Goal: Information Seeking & Learning: Check status

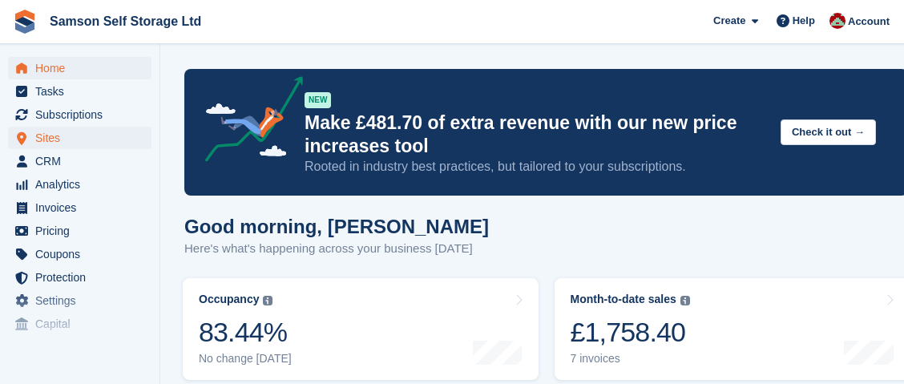
scroll to position [640, 0]
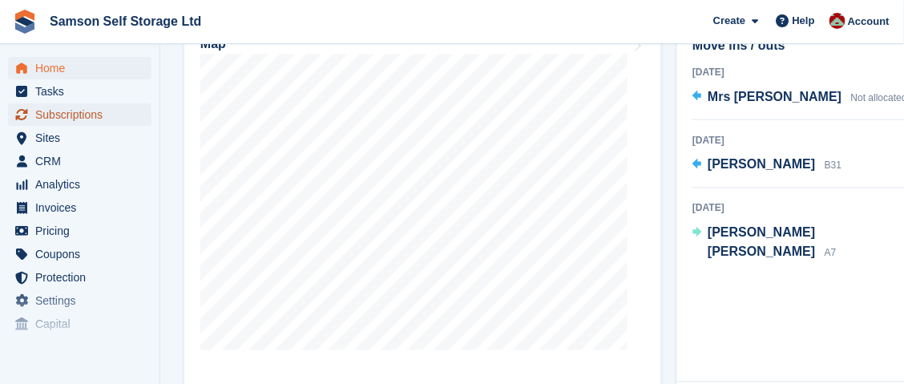
click at [82, 114] on span "Subscriptions" at bounding box center [83, 114] width 96 height 22
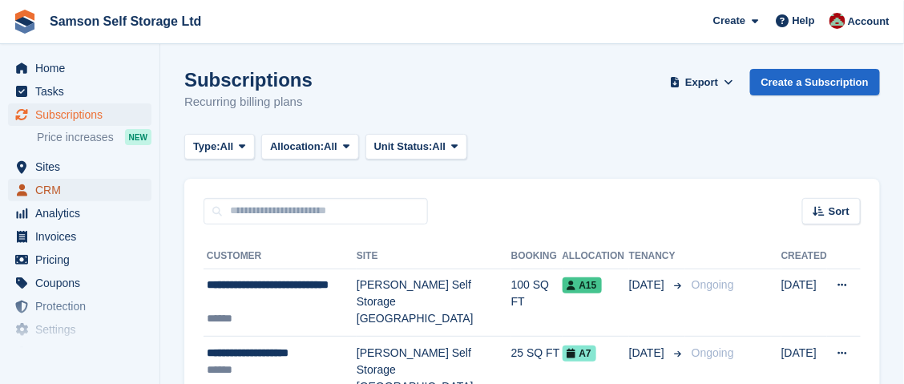
click at [75, 184] on span "CRM" at bounding box center [83, 190] width 96 height 22
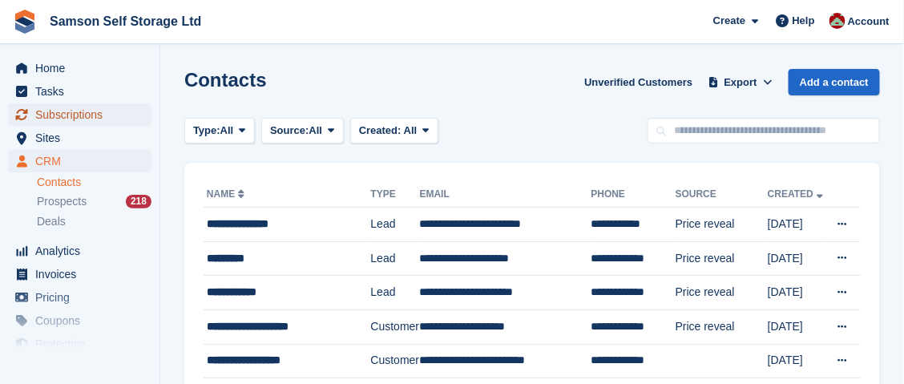
click at [89, 116] on span "Subscriptions" at bounding box center [83, 114] width 96 height 22
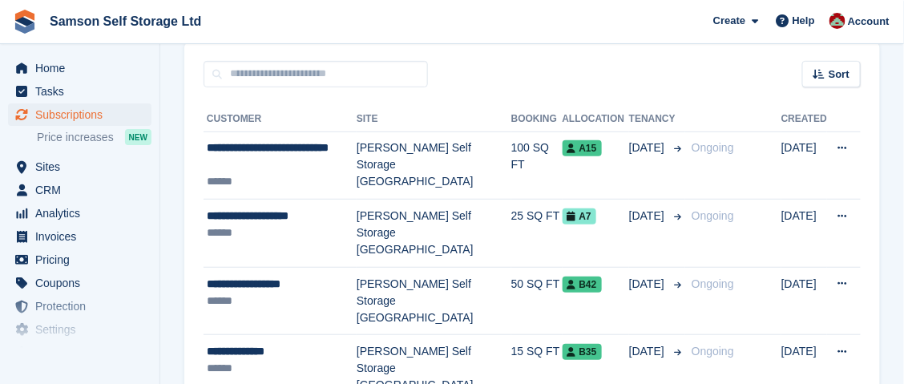
scroll to position [160, 0]
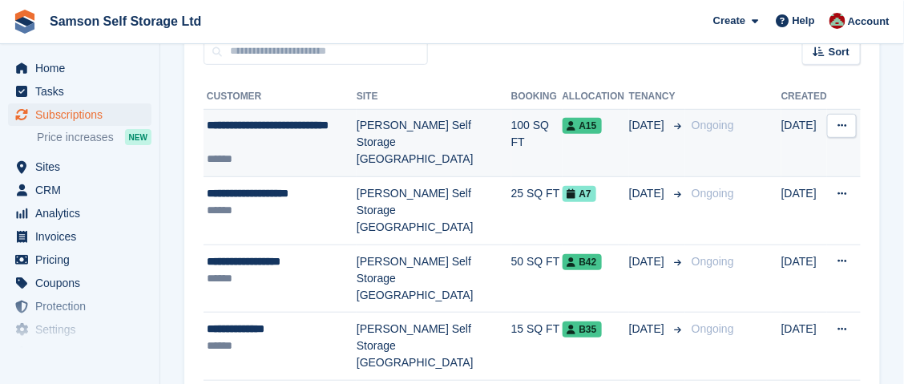
click at [846, 124] on icon at bounding box center [842, 125] width 9 height 10
click at [778, 156] on p "View customer" at bounding box center [779, 157] width 139 height 21
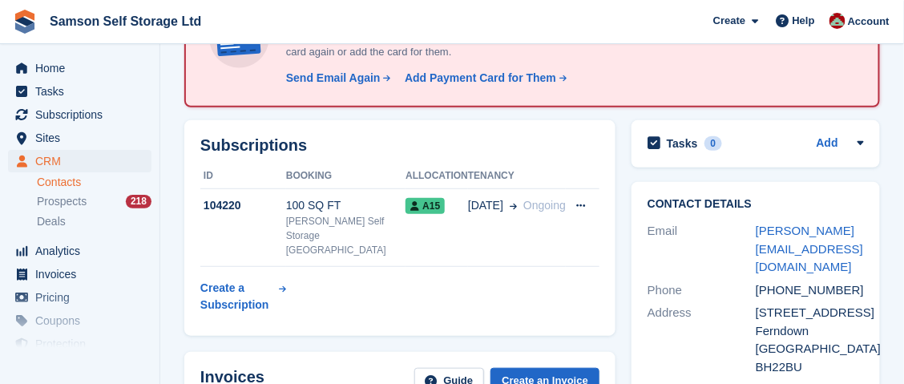
scroll to position [160, 0]
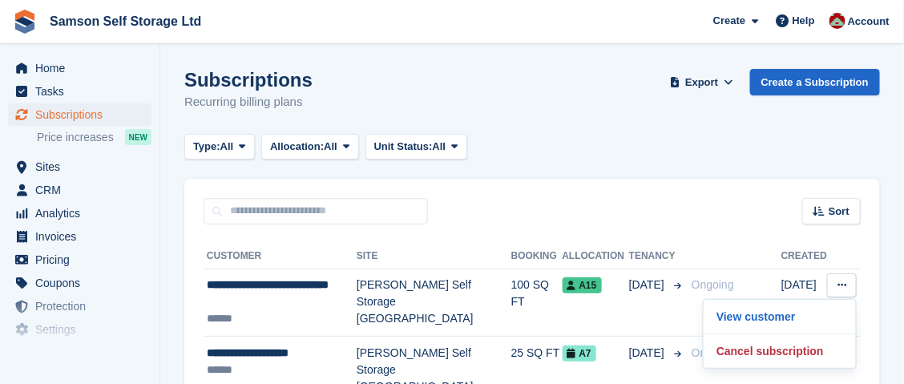
click at [624, 216] on div "Sort Sort by Customer name Date created Move in date Move out date Created (old…" at bounding box center [532, 202] width 696 height 46
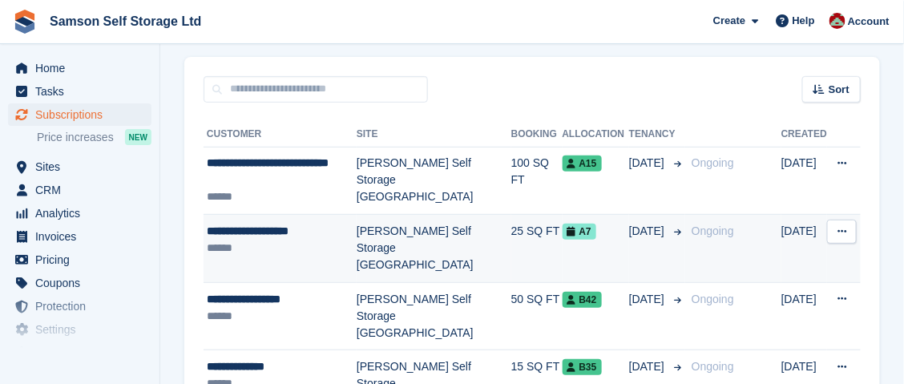
scroll to position [131, 0]
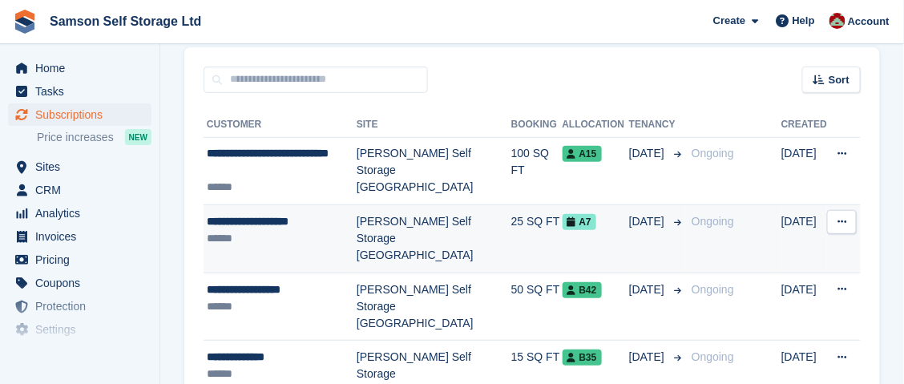
click at [845, 228] on button at bounding box center [842, 222] width 30 height 24
click at [772, 252] on p "View customer" at bounding box center [779, 253] width 139 height 21
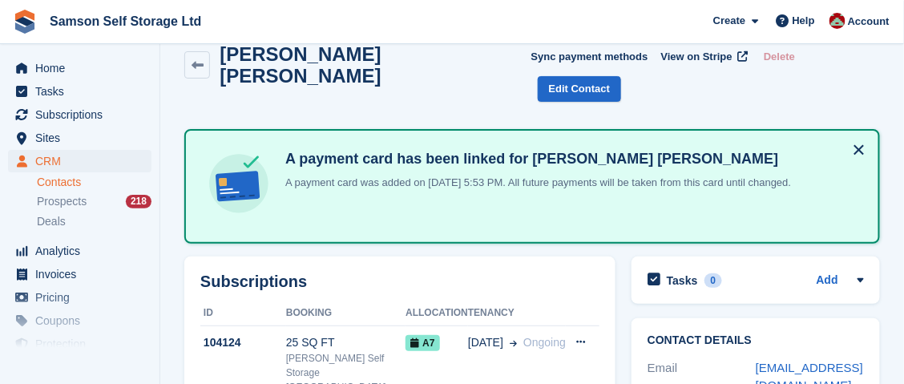
scroll to position [31, 0]
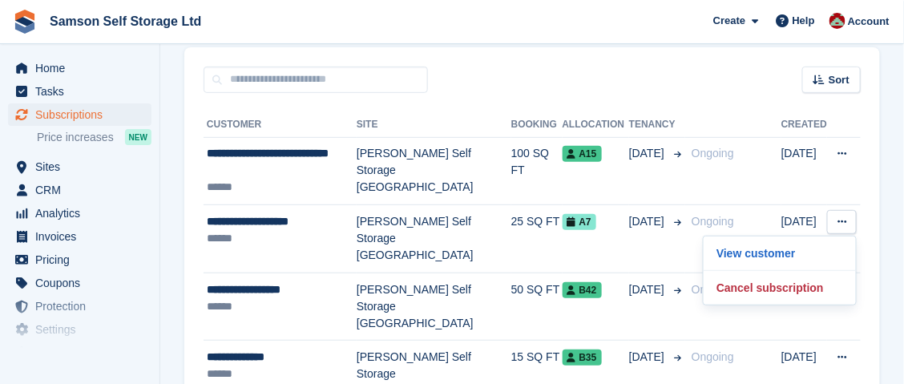
scroll to position [131, 0]
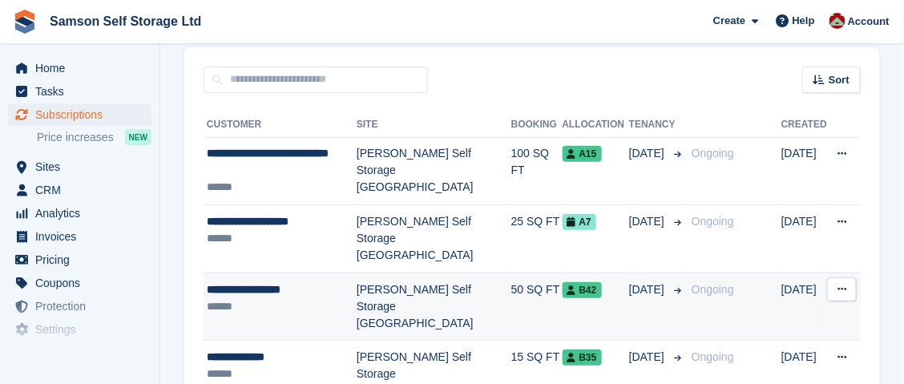
click at [842, 284] on icon at bounding box center [842, 289] width 9 height 10
click at [790, 310] on p "View customer" at bounding box center [779, 320] width 139 height 21
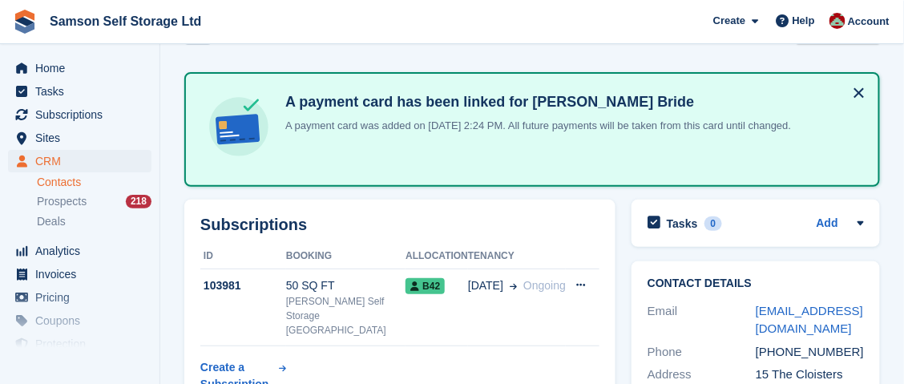
scroll to position [56, 0]
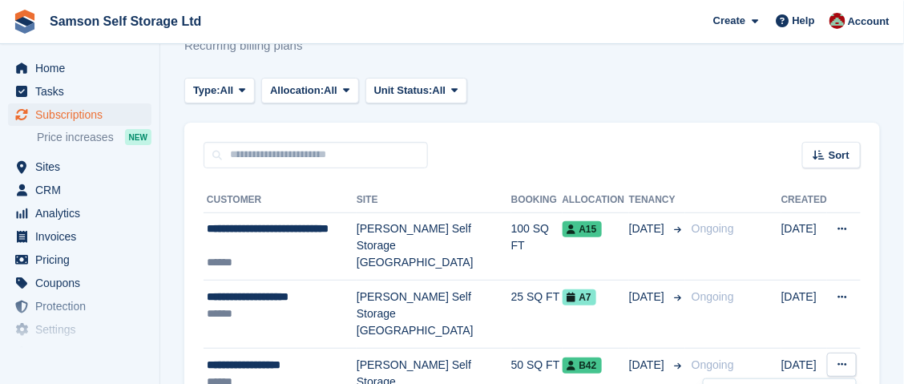
scroll to position [131, 0]
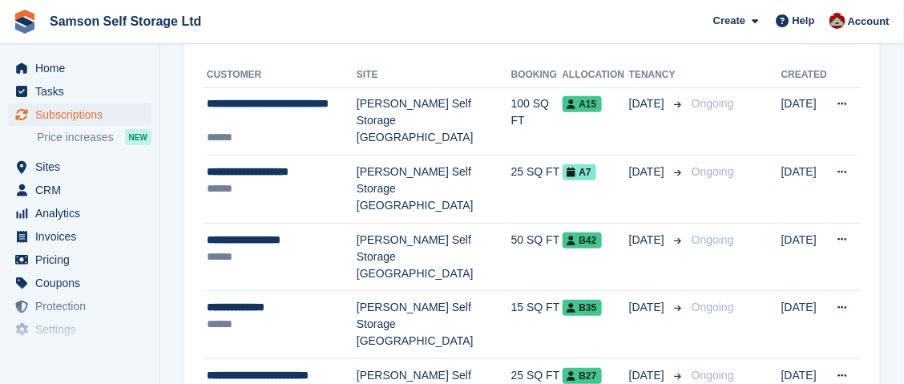
scroll to position [188, 0]
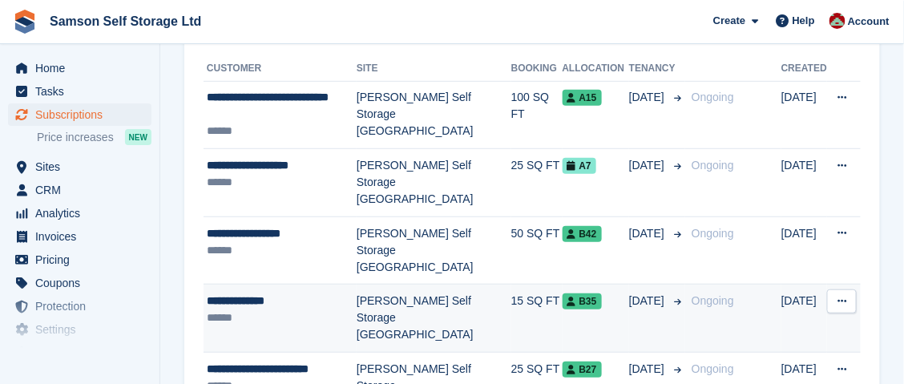
click at [842, 296] on icon at bounding box center [842, 301] width 9 height 10
click at [774, 322] on p "View customer" at bounding box center [779, 332] width 139 height 21
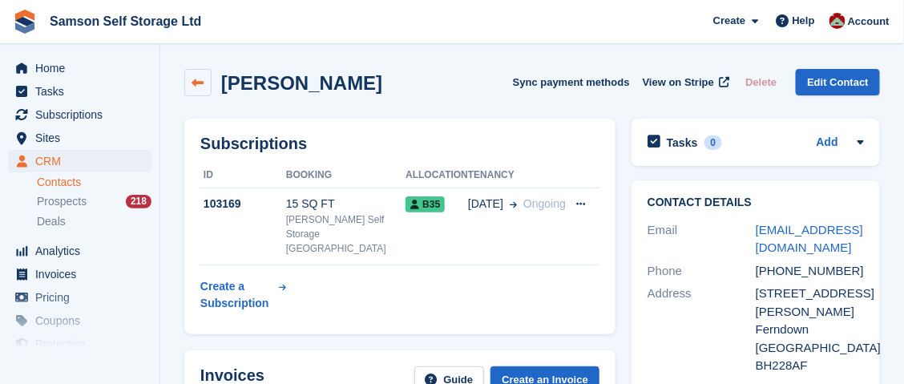
click at [198, 79] on icon at bounding box center [198, 83] width 12 height 12
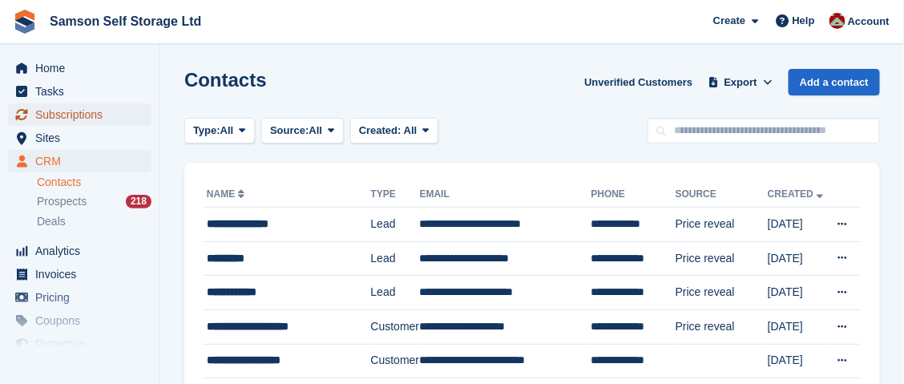
click at [96, 110] on span "Subscriptions" at bounding box center [83, 114] width 96 height 22
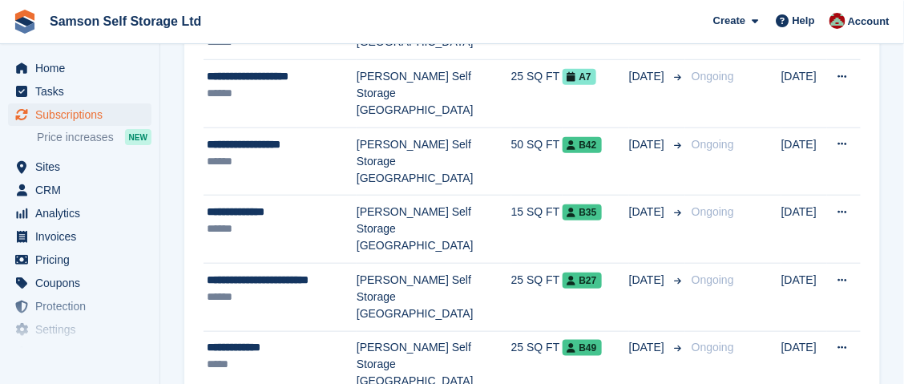
scroll to position [281, 0]
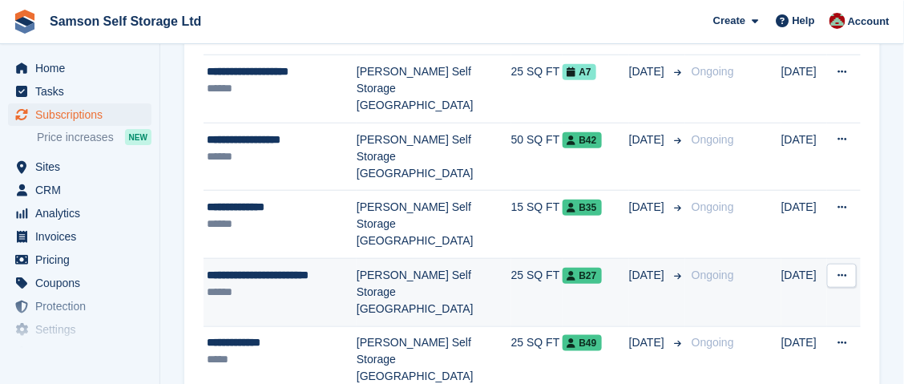
click at [845, 270] on icon at bounding box center [842, 275] width 9 height 10
click at [790, 297] on p "View customer" at bounding box center [779, 307] width 139 height 21
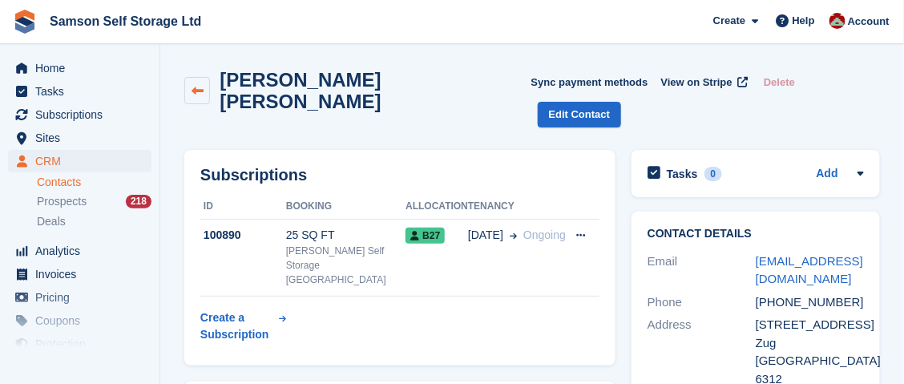
click at [200, 89] on link at bounding box center [197, 90] width 26 height 27
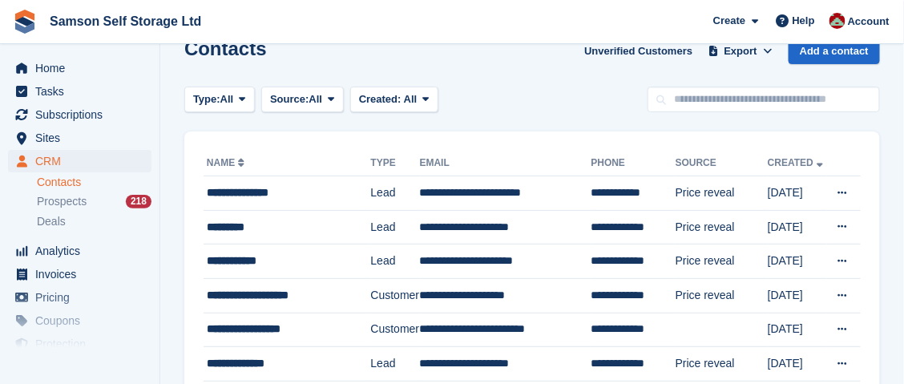
scroll to position [30, 0]
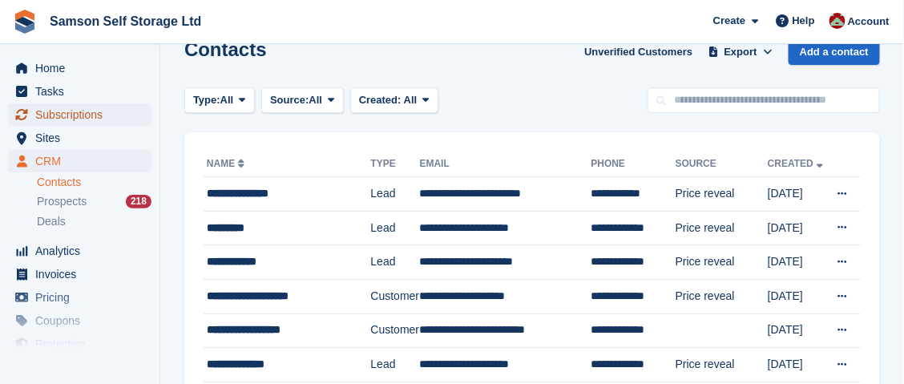
click at [105, 115] on span "Subscriptions" at bounding box center [83, 114] width 96 height 22
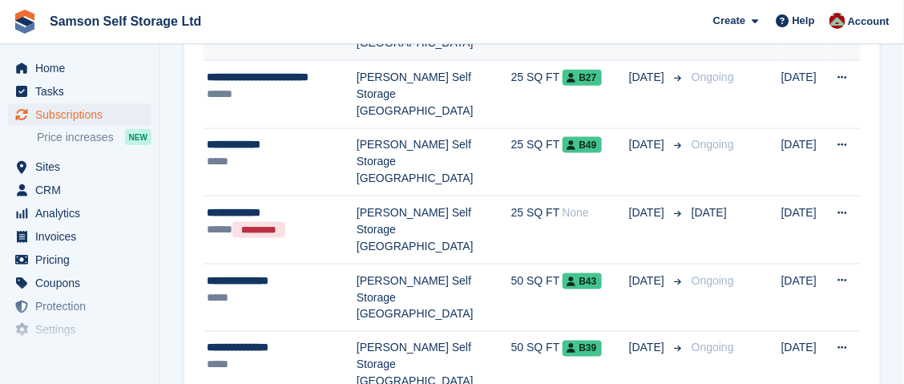
scroll to position [477, 0]
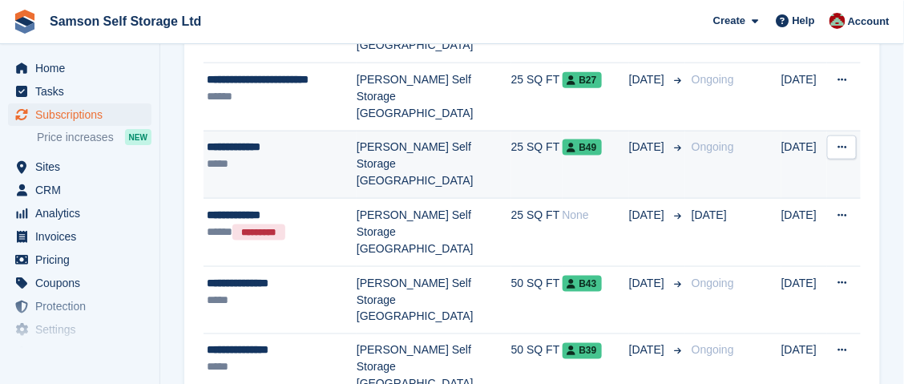
click at [842, 142] on icon at bounding box center [842, 147] width 9 height 10
click at [810, 168] on p "View customer" at bounding box center [779, 178] width 139 height 21
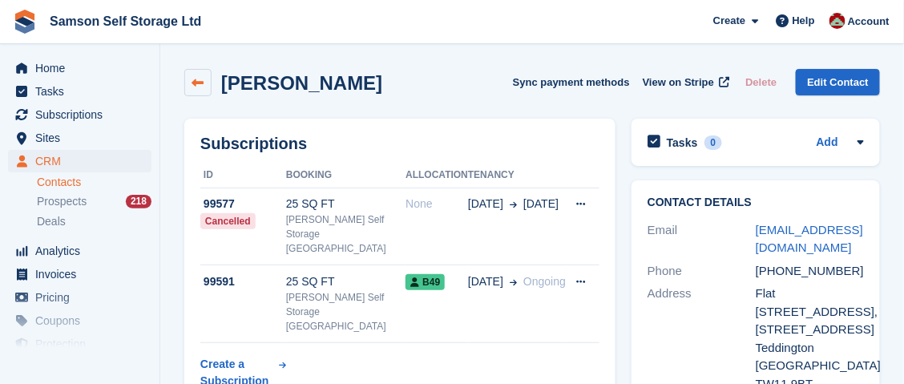
click at [204, 85] on link at bounding box center [197, 82] width 27 height 27
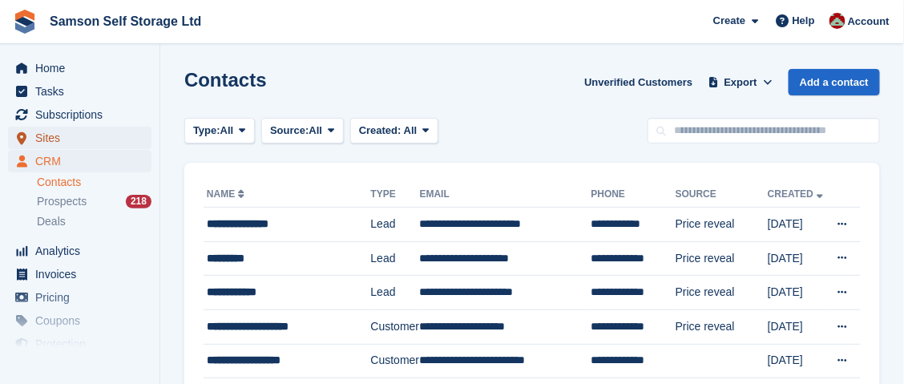
click at [120, 129] on span "Sites" at bounding box center [83, 138] width 96 height 22
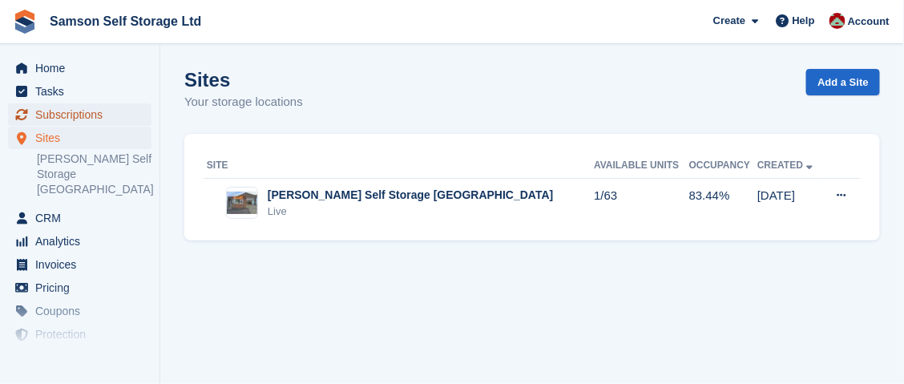
click at [114, 116] on span "Subscriptions" at bounding box center [83, 114] width 96 height 22
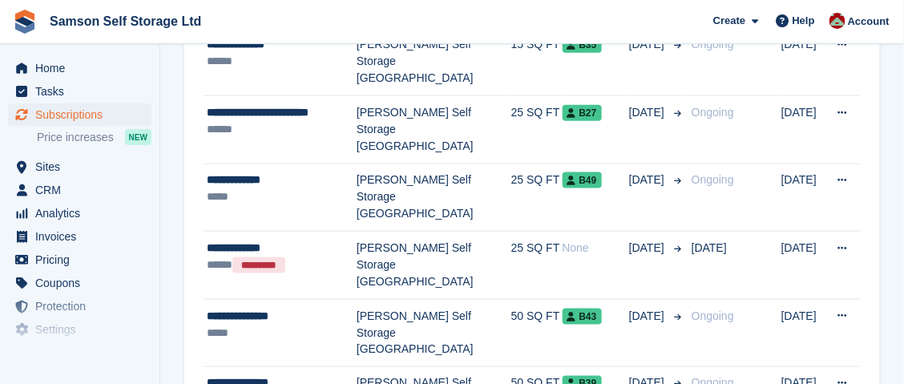
scroll to position [444, 0]
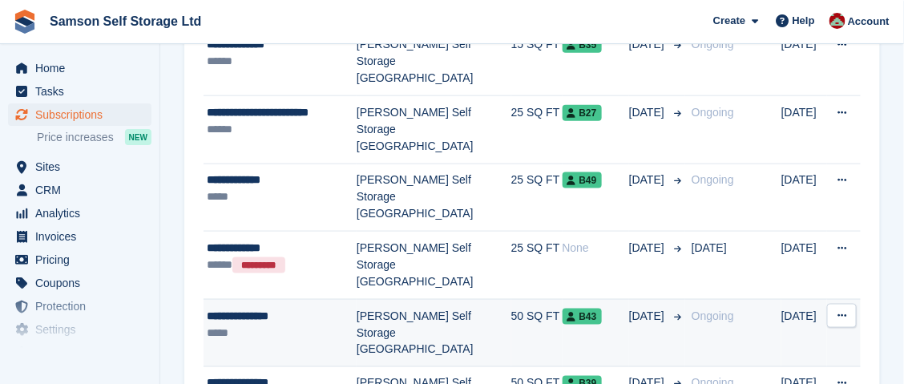
click at [850, 304] on button at bounding box center [842, 316] width 30 height 24
click at [810, 337] on p "View customer" at bounding box center [779, 347] width 139 height 21
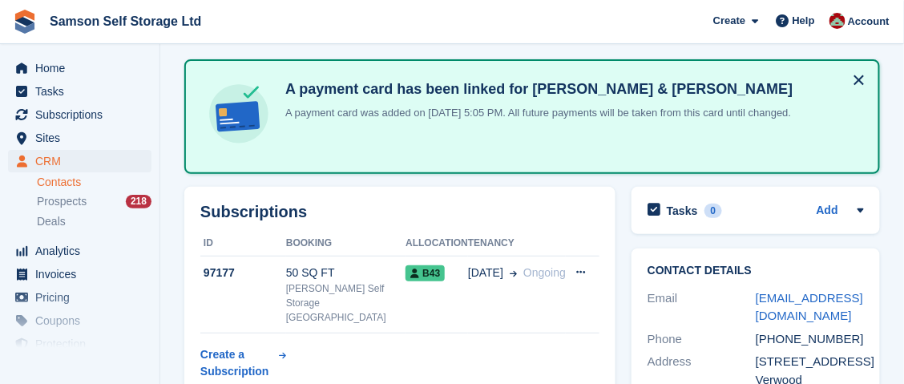
scroll to position [99, 0]
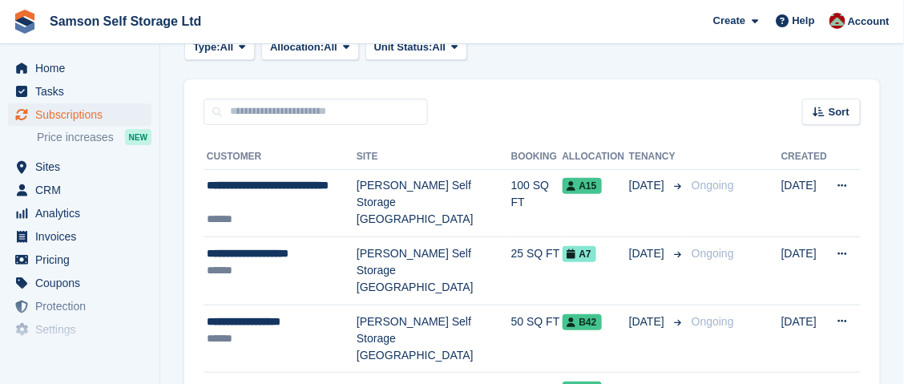
scroll to position [444, 0]
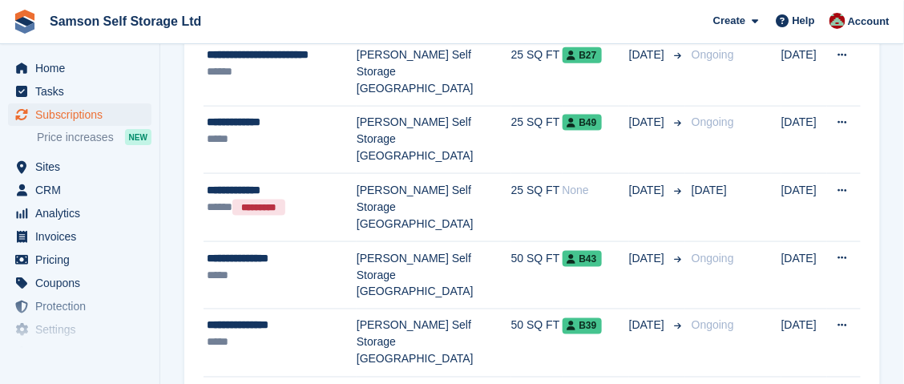
scroll to position [504, 0]
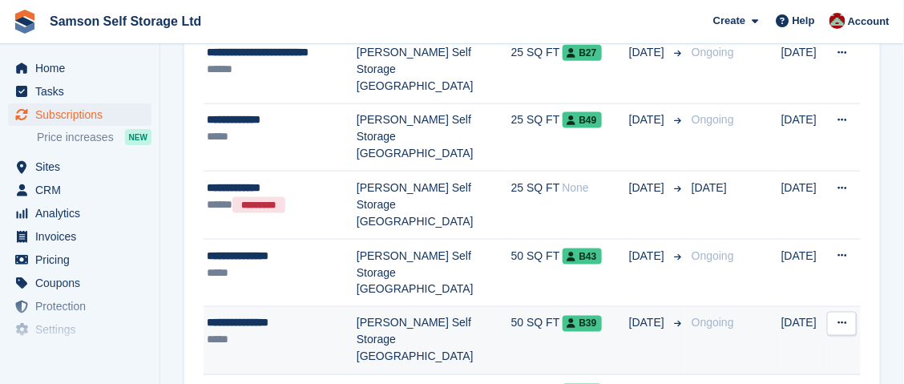
click at [843, 312] on button at bounding box center [842, 324] width 30 height 24
click at [786, 345] on p "View customer" at bounding box center [779, 355] width 139 height 21
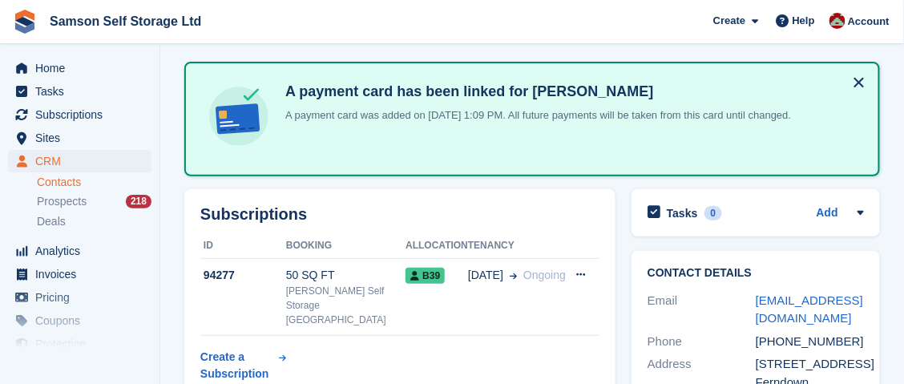
scroll to position [63, 0]
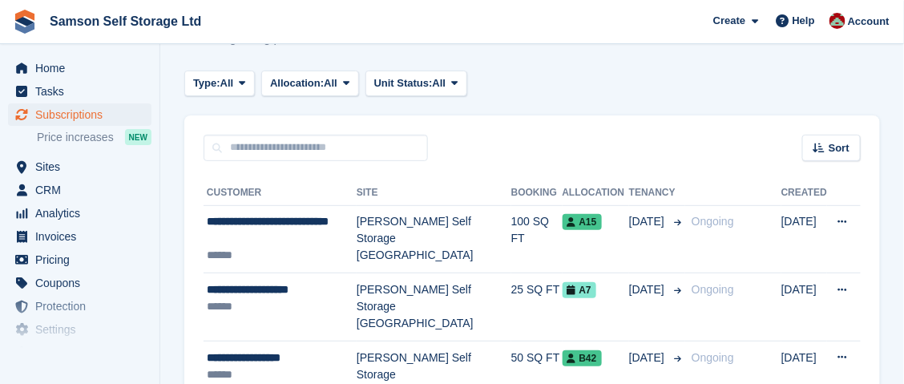
scroll to position [504, 0]
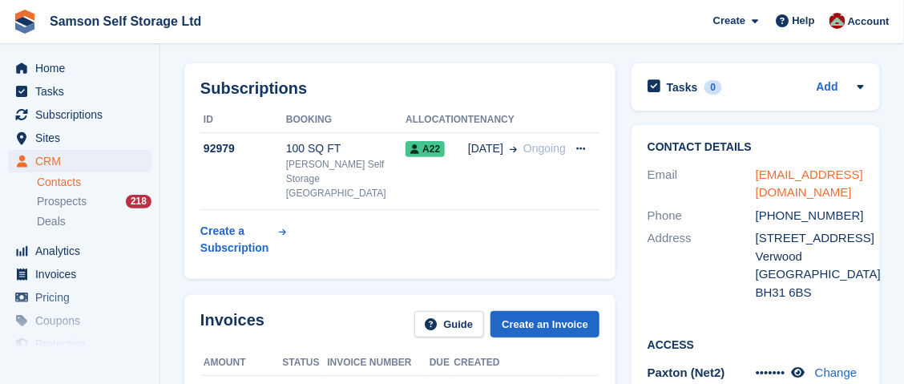
scroll to position [57, 0]
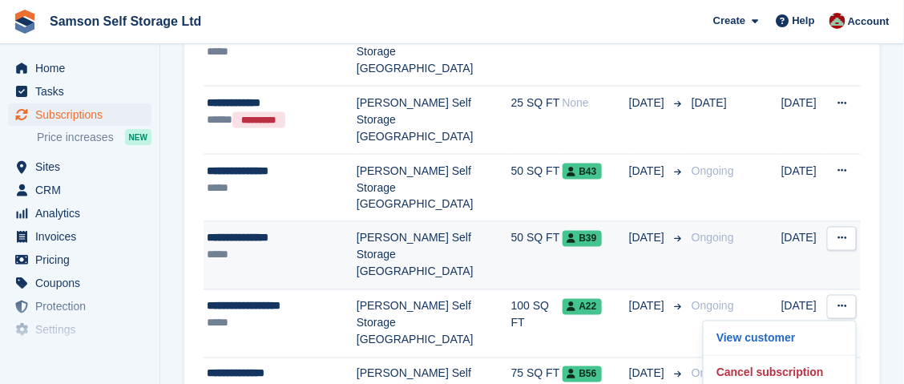
scroll to position [590, 0]
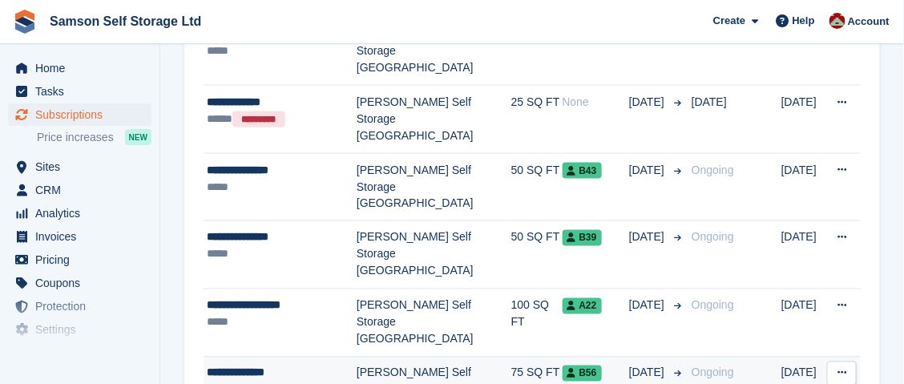
click at [842, 368] on icon at bounding box center [842, 373] width 9 height 10
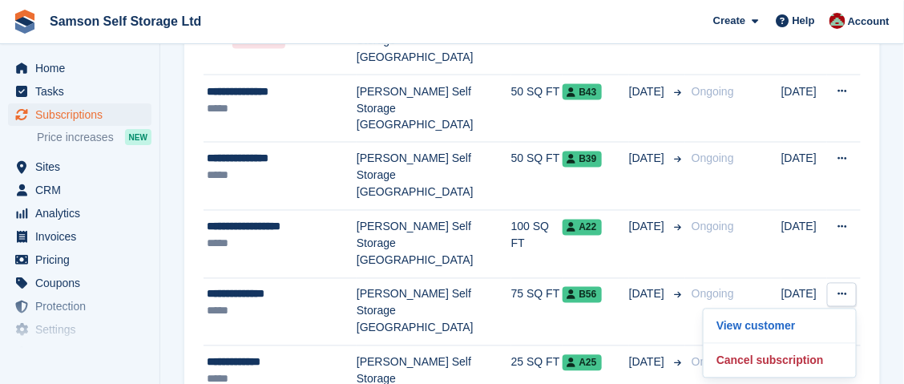
scroll to position [669, 0]
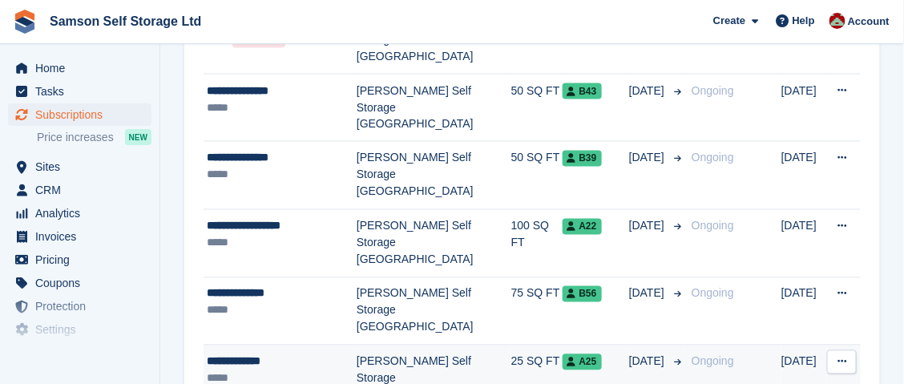
click at [842, 357] on icon at bounding box center [842, 362] width 9 height 10
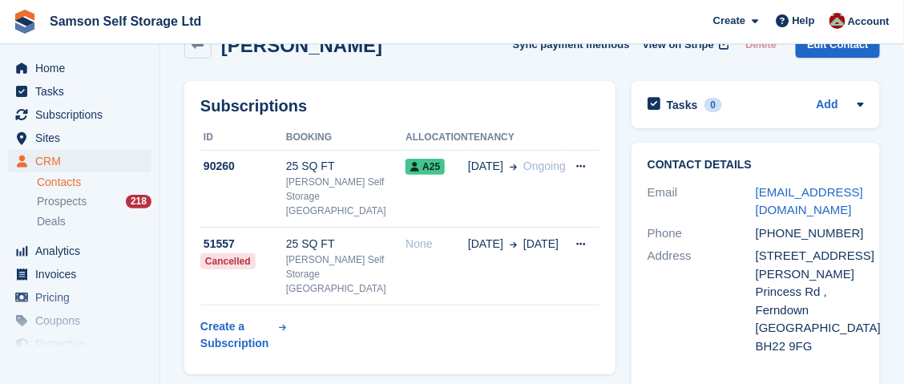
scroll to position [38, 0]
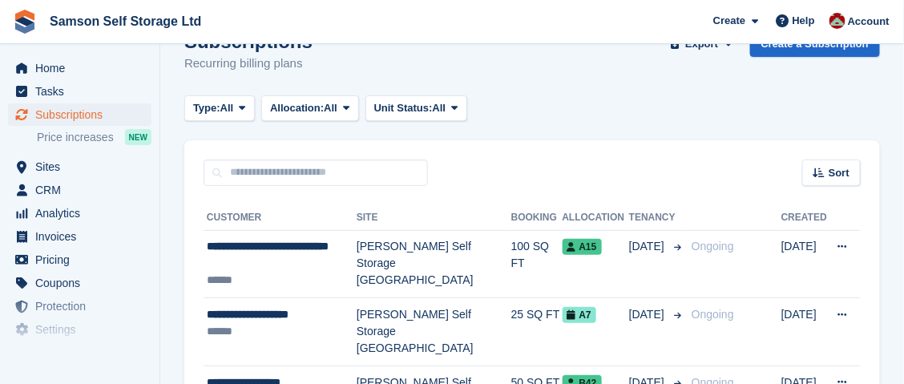
scroll to position [669, 0]
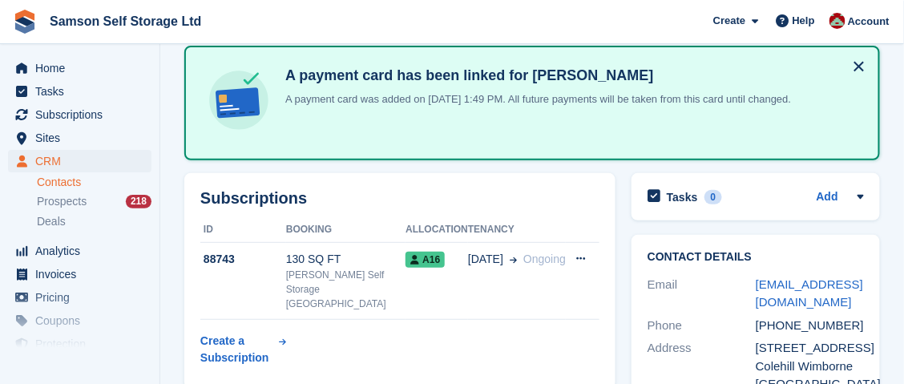
scroll to position [79, 0]
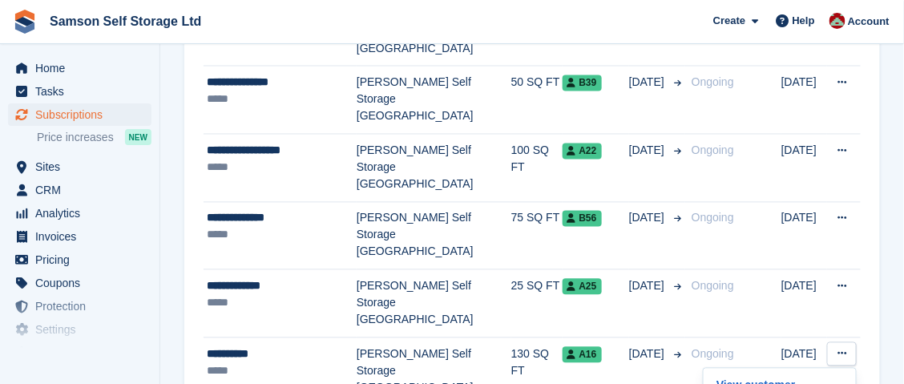
scroll to position [740, 0]
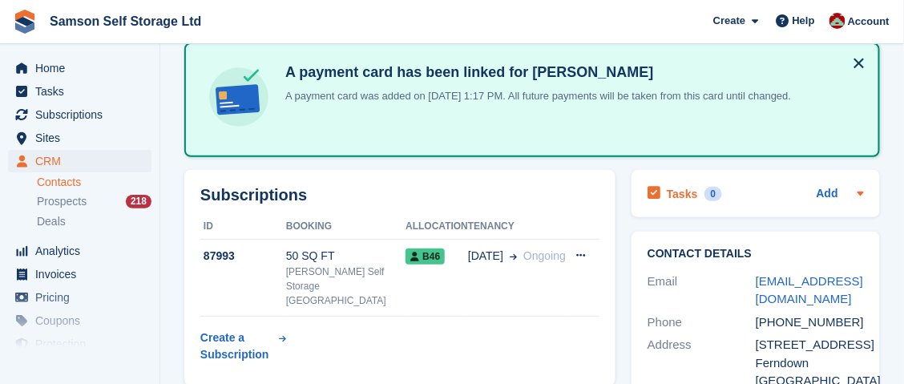
scroll to position [86, 0]
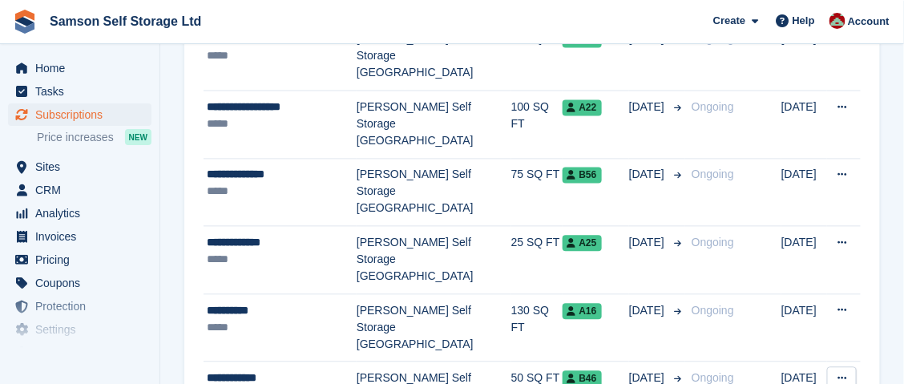
scroll to position [820, 0]
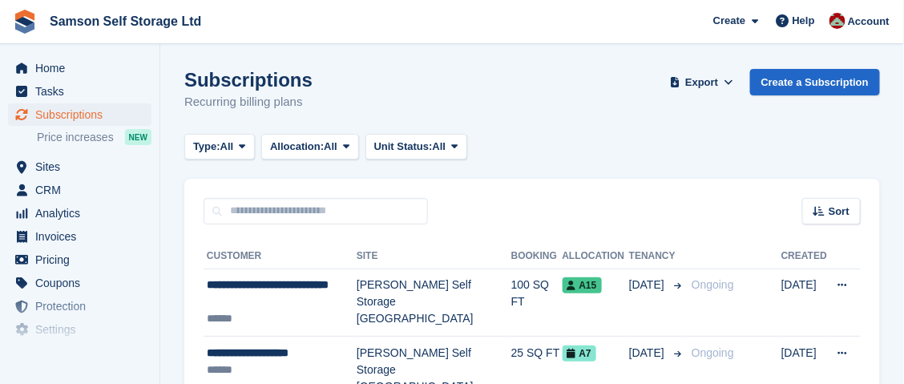
scroll to position [820, 0]
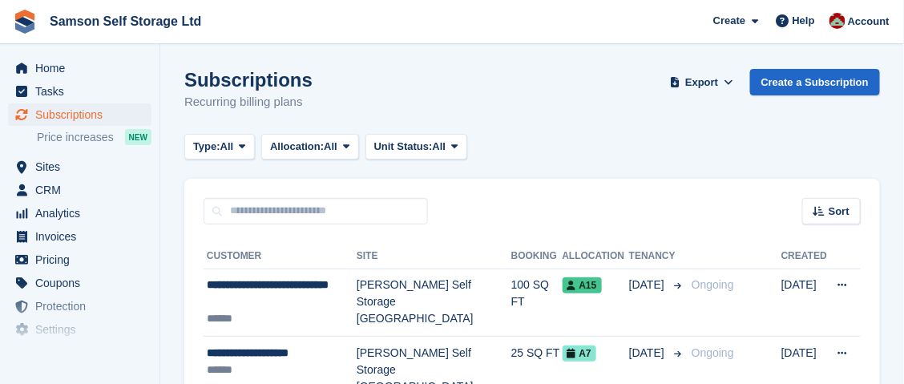
scroll to position [820, 0]
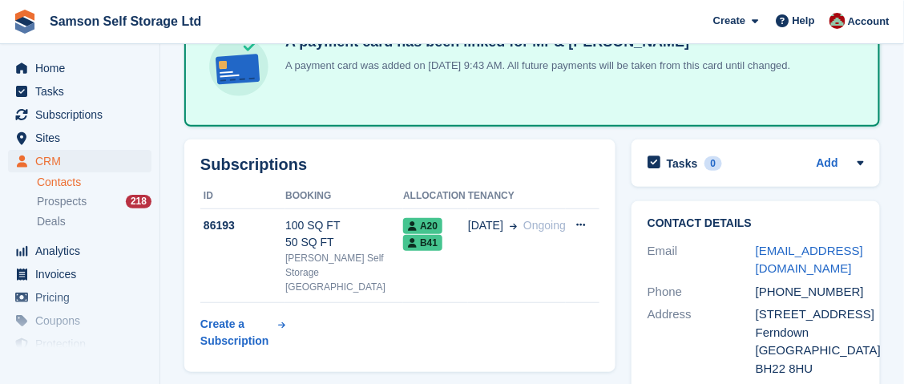
scroll to position [112, 0]
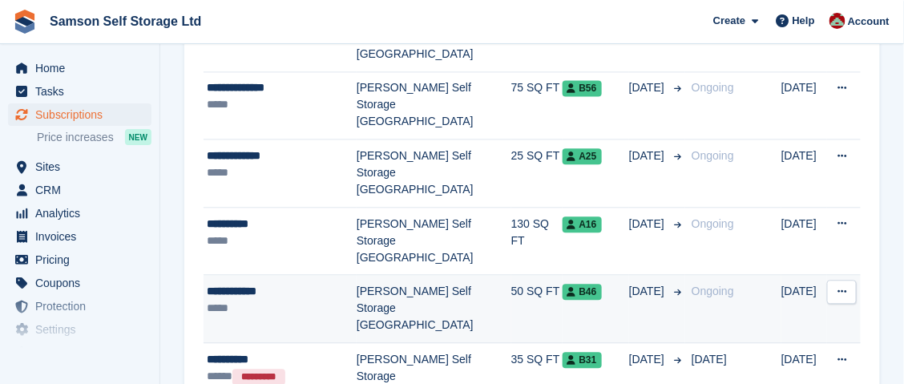
scroll to position [907, 0]
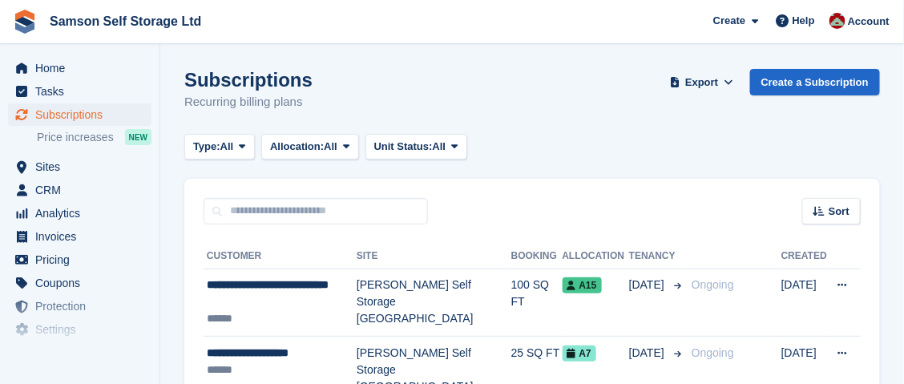
scroll to position [907, 0]
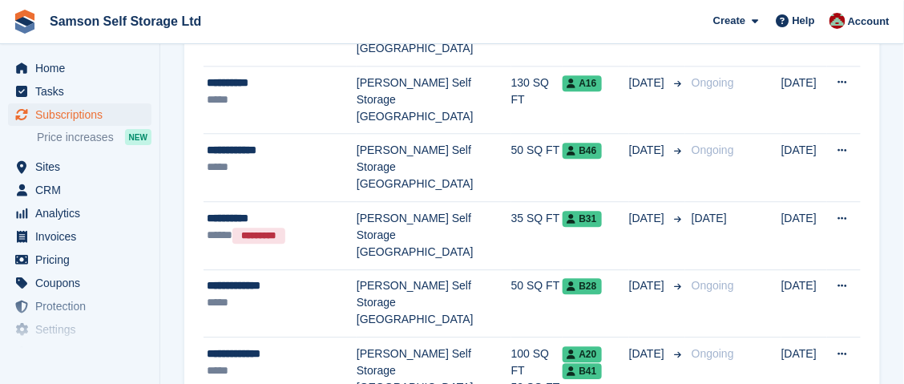
scroll to position [1017, 0]
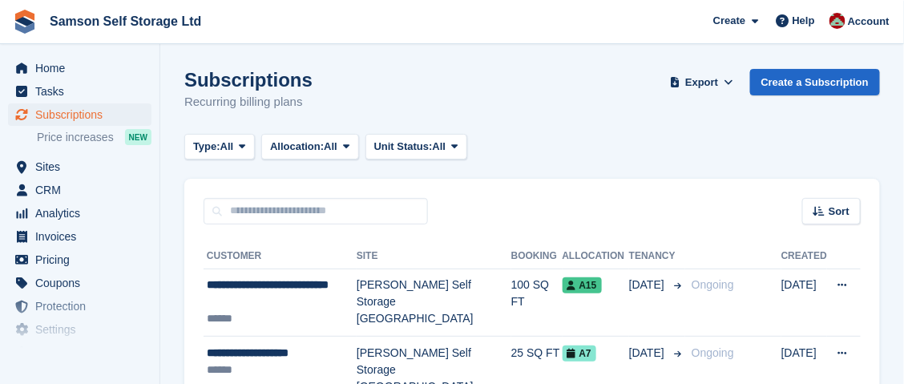
scroll to position [1017, 0]
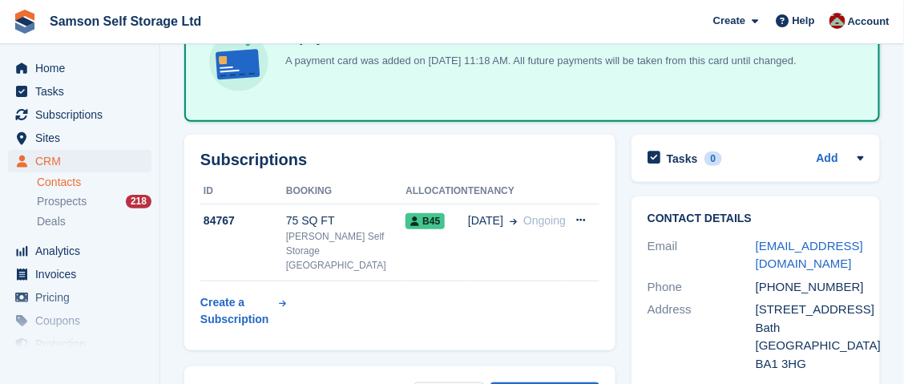
scroll to position [116, 0]
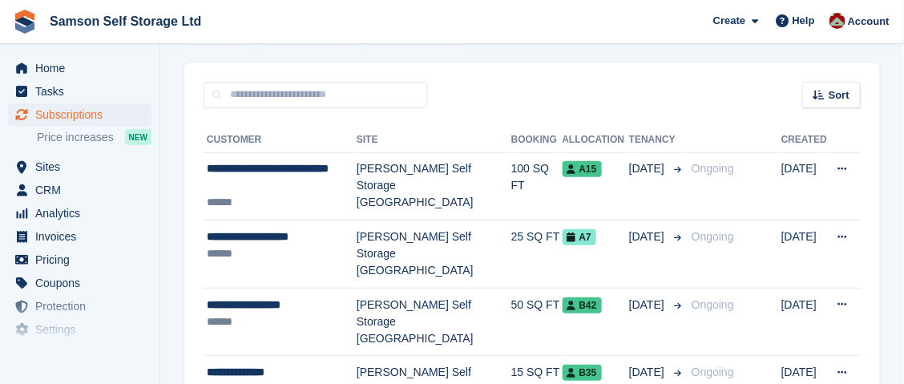
scroll to position [1017, 0]
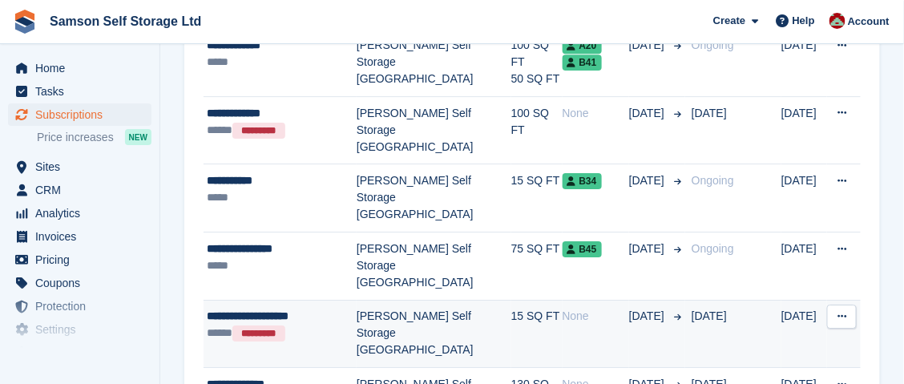
scroll to position [1328, 0]
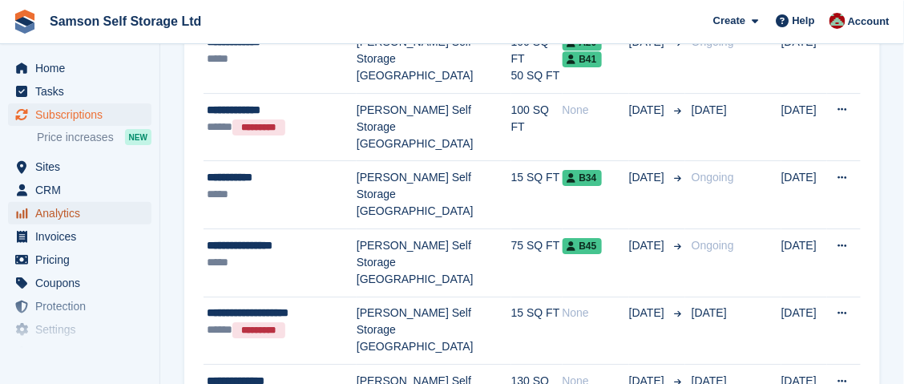
drag, startPoint x: 669, startPoint y: 244, endPoint x: 126, endPoint y: 220, distance: 544.0
click at [126, 220] on span "Analytics" at bounding box center [83, 213] width 96 height 22
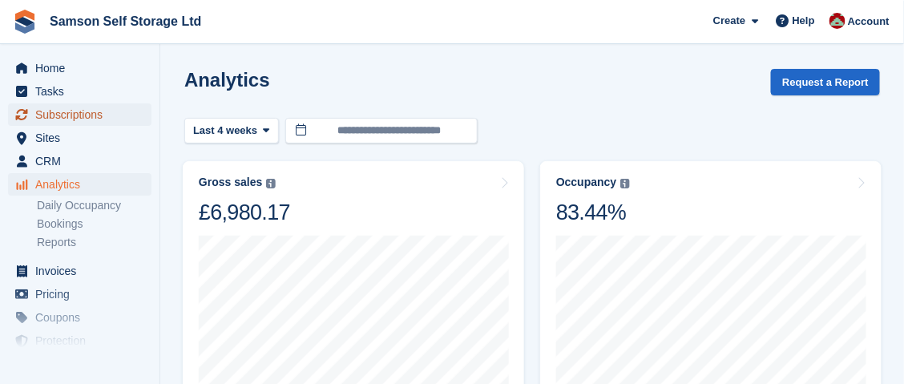
click at [87, 119] on span "Subscriptions" at bounding box center [83, 114] width 96 height 22
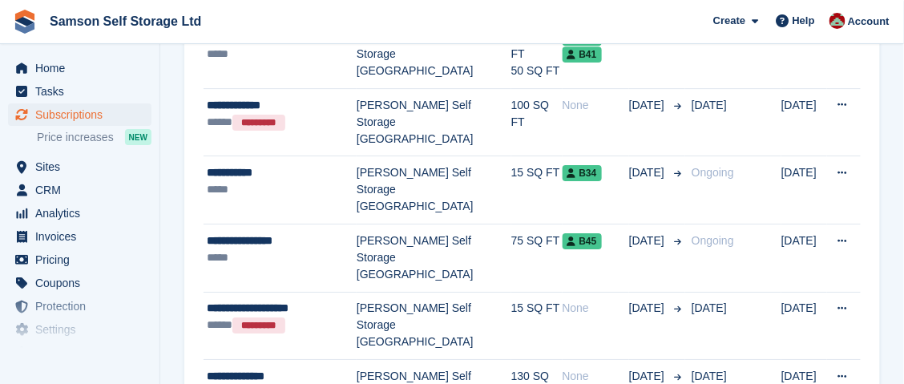
scroll to position [1343, 0]
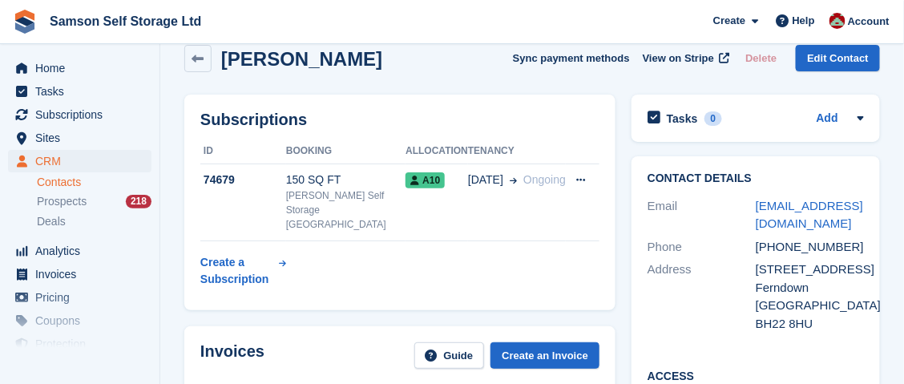
scroll to position [30, 0]
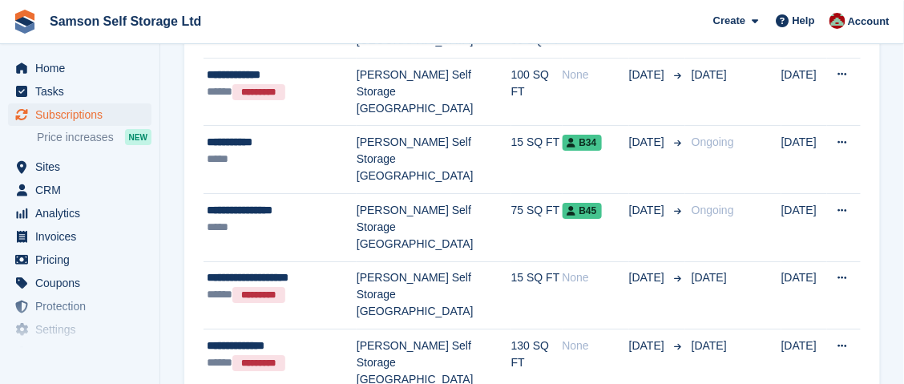
scroll to position [1364, 0]
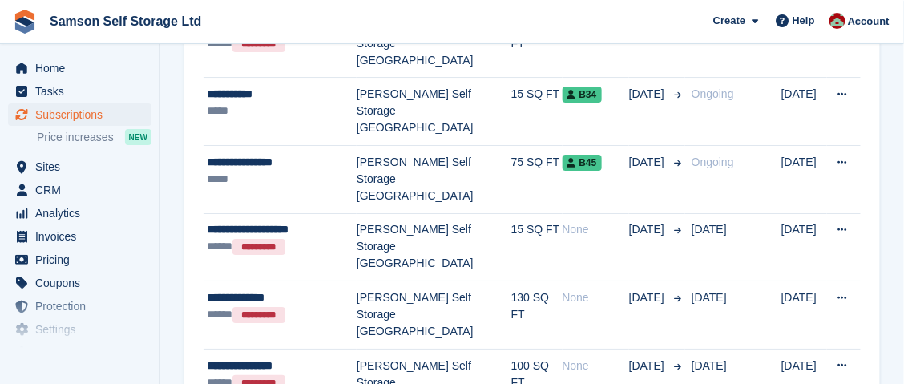
scroll to position [1420, 0]
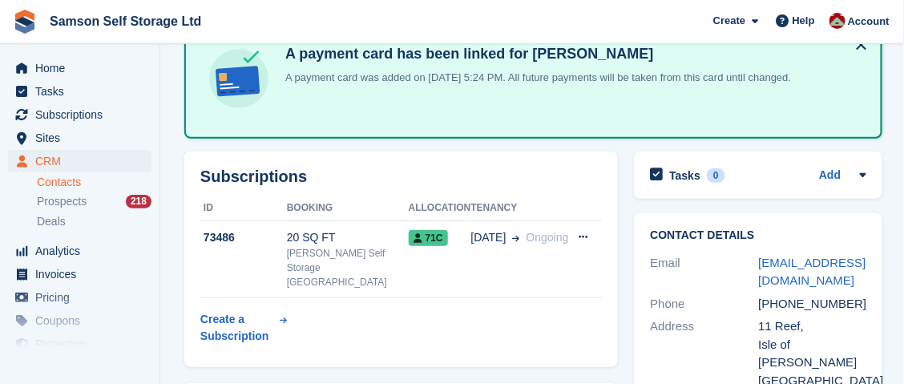
scroll to position [101, 0]
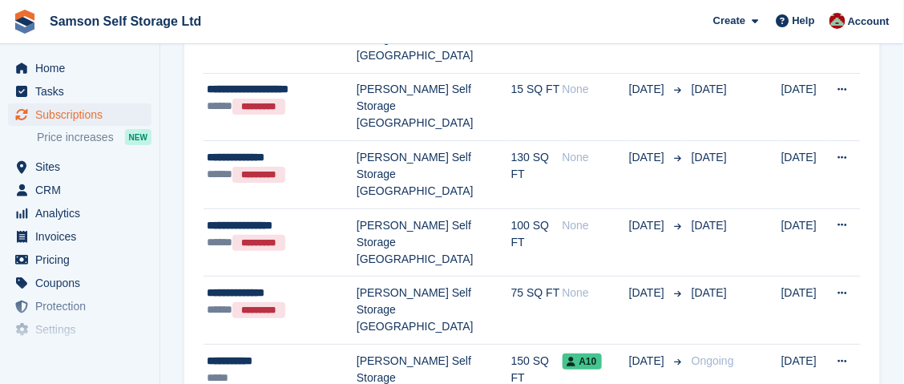
scroll to position [1562, 0]
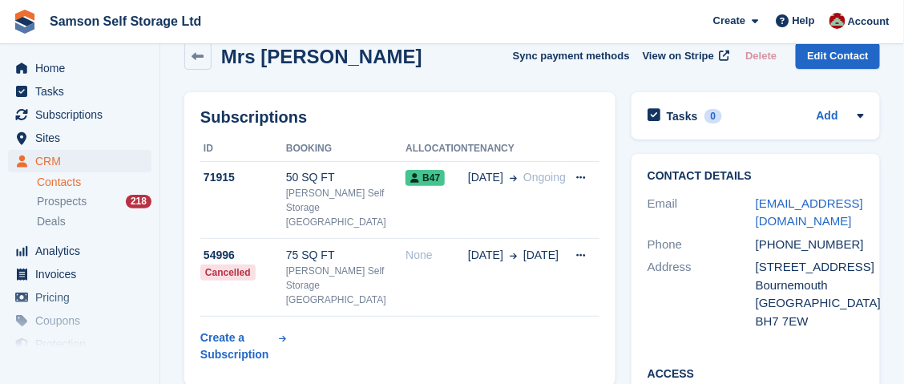
scroll to position [49, 0]
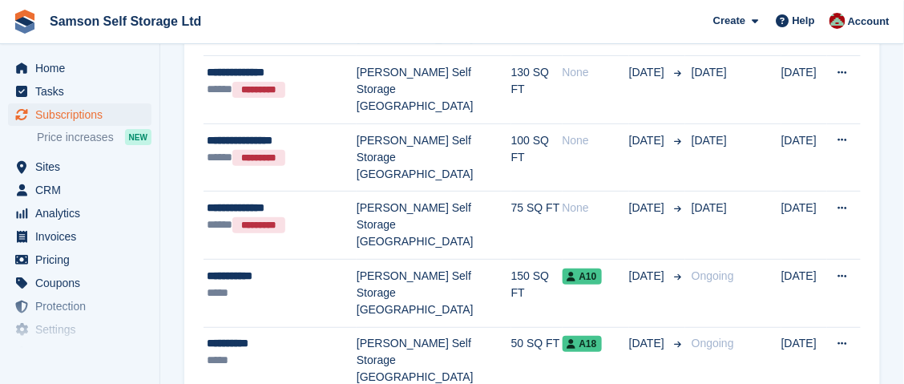
scroll to position [1637, 0]
click at [893, 143] on section "Subscriptions Recurring billing plans Export Export Subscriptions Export a CSV …" at bounding box center [532, 232] width 744 height 3739
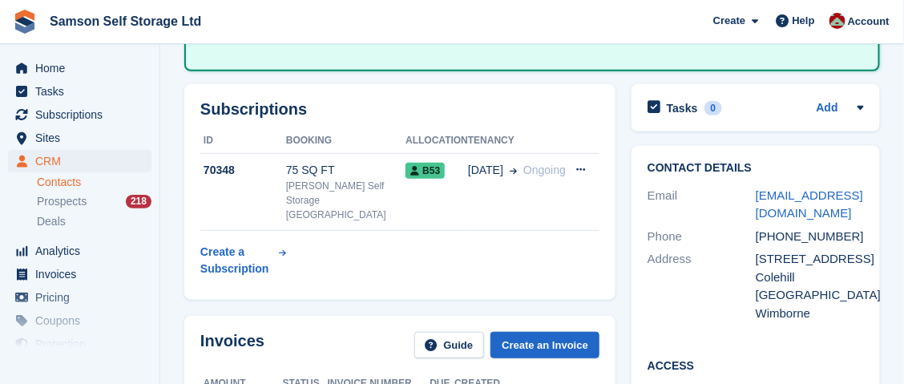
scroll to position [169, 0]
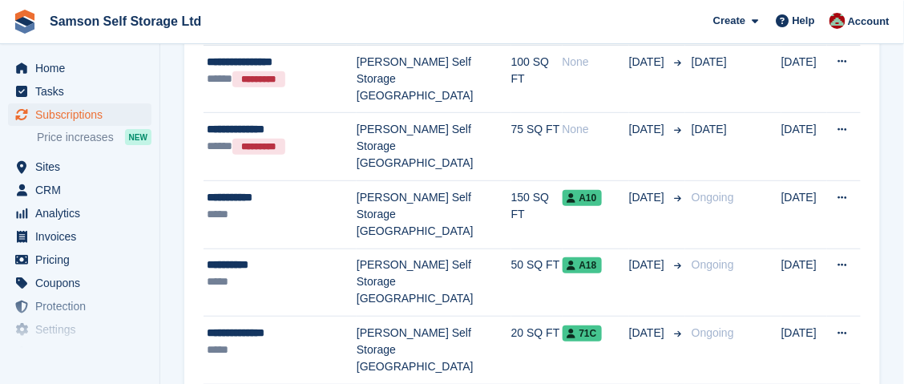
scroll to position [1723, 0]
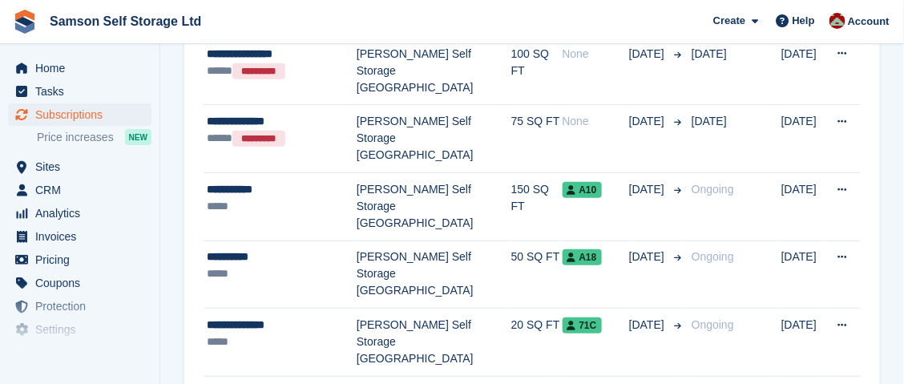
click at [886, 224] on section "Subscriptions Recurring billing plans Export Export Subscriptions Export a CSV …" at bounding box center [532, 146] width 744 height 3739
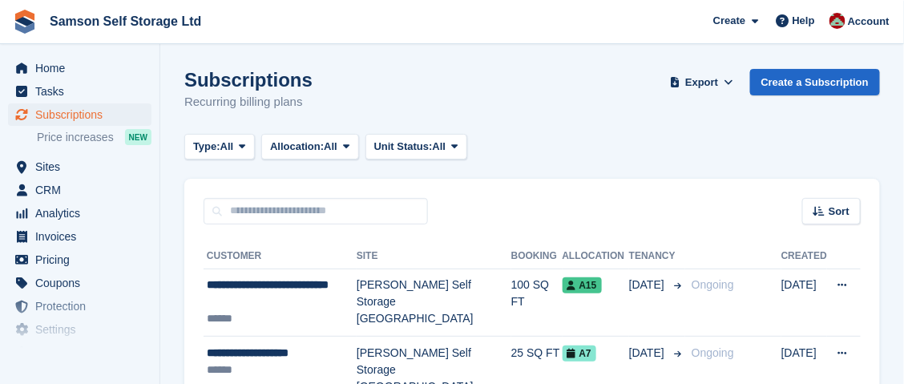
scroll to position [1723, 0]
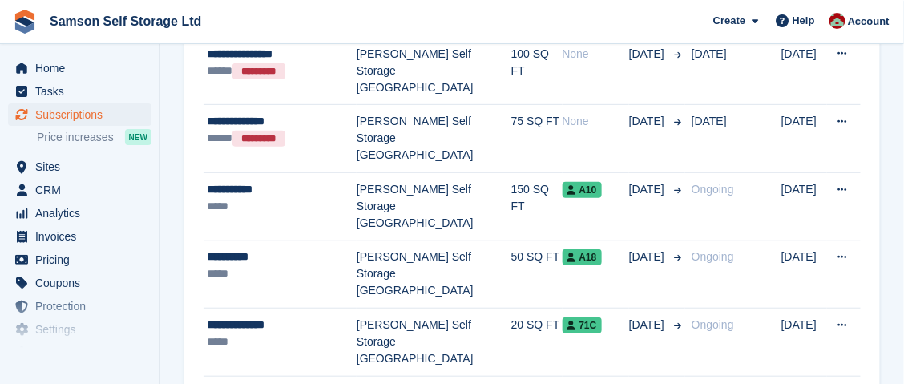
click at [899, 127] on section "Subscriptions Recurring billing plans Export Export Subscriptions Export a CSV …" at bounding box center [532, 146] width 744 height 3739
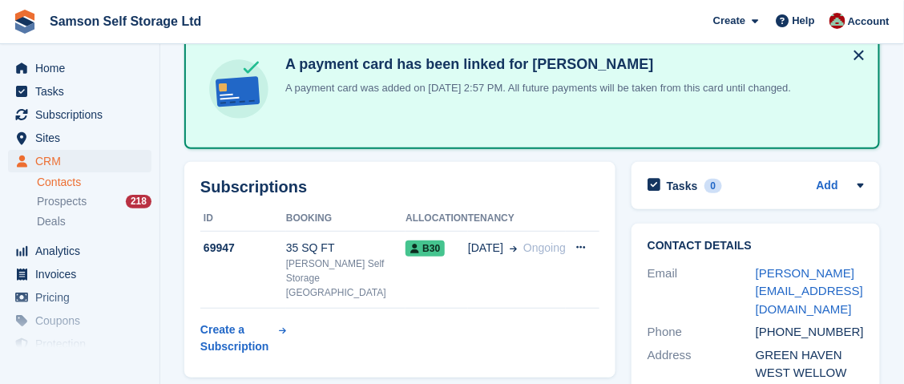
scroll to position [93, 0]
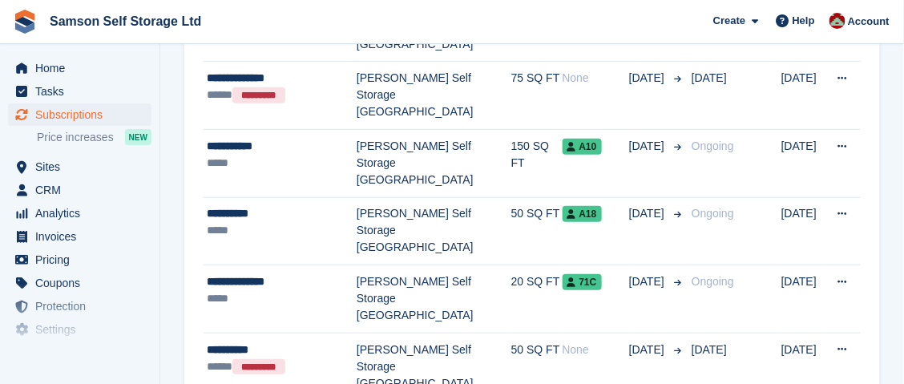
scroll to position [1768, 0]
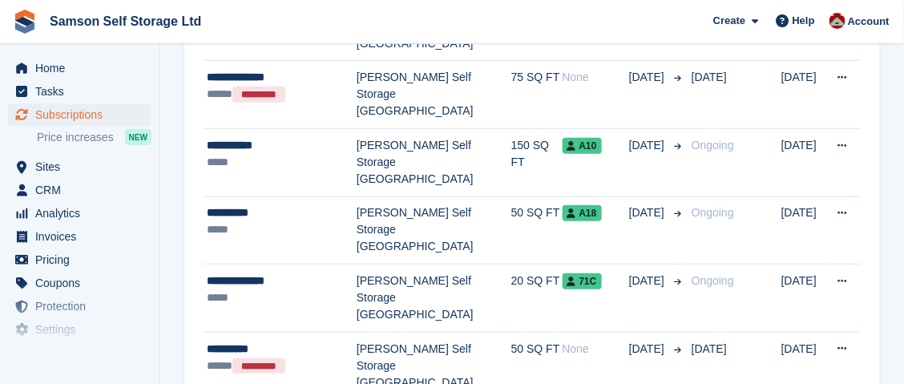
click at [881, 224] on section "Subscriptions Recurring billing plans Export Export Subscriptions Export a CSV …" at bounding box center [532, 101] width 744 height 3739
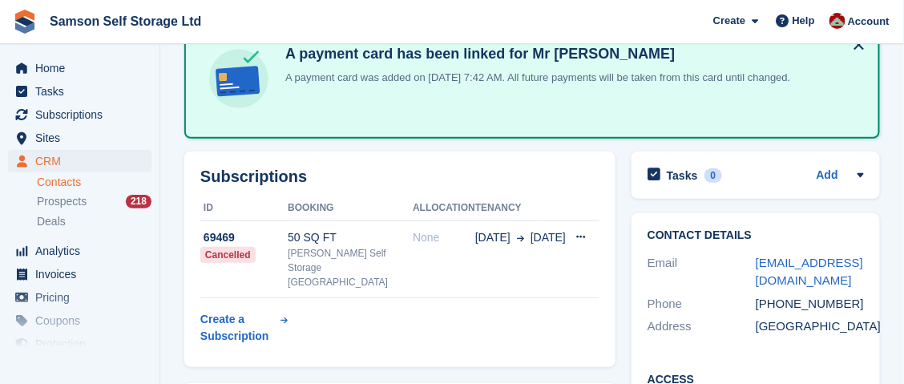
scroll to position [102, 0]
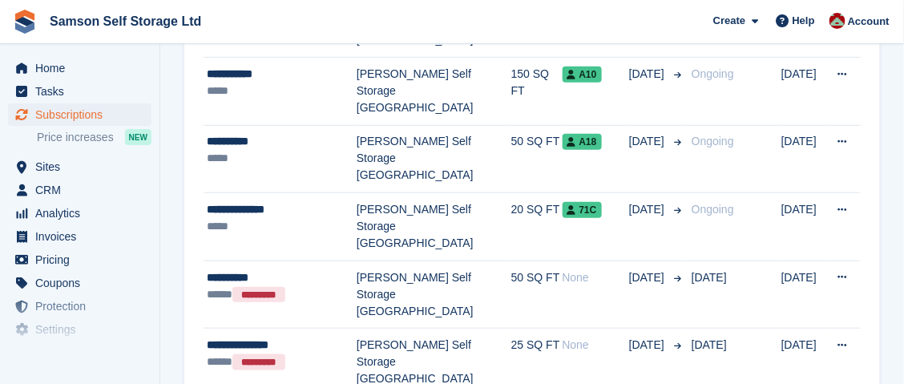
scroll to position [1857, 0]
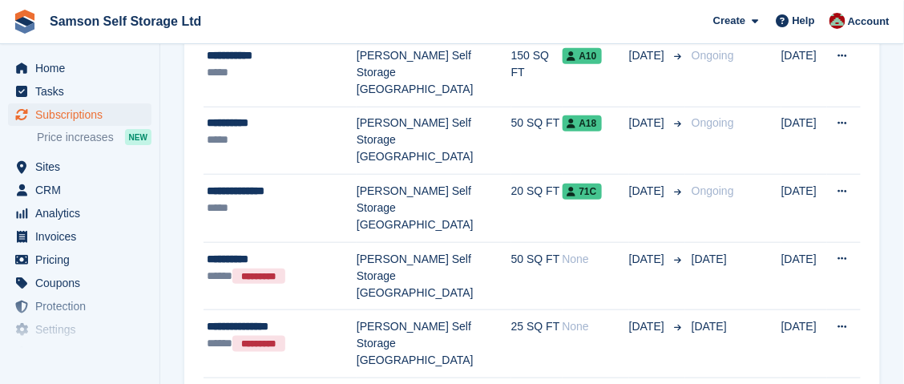
click at [875, 191] on div "**********" at bounding box center [532, 91] width 696 height 3448
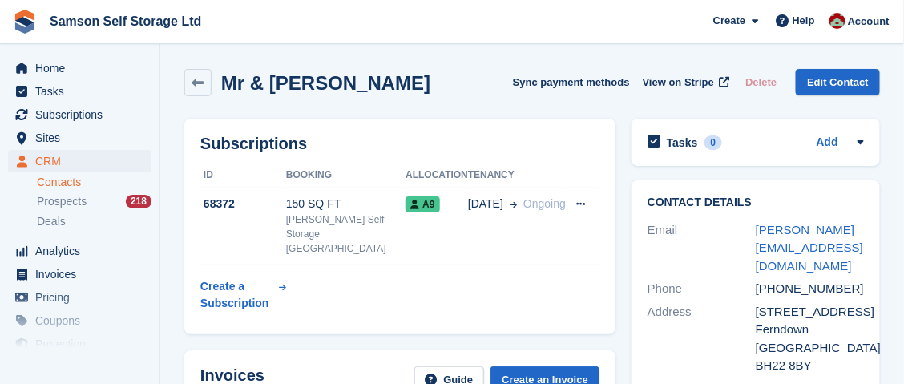
scroll to position [11, 0]
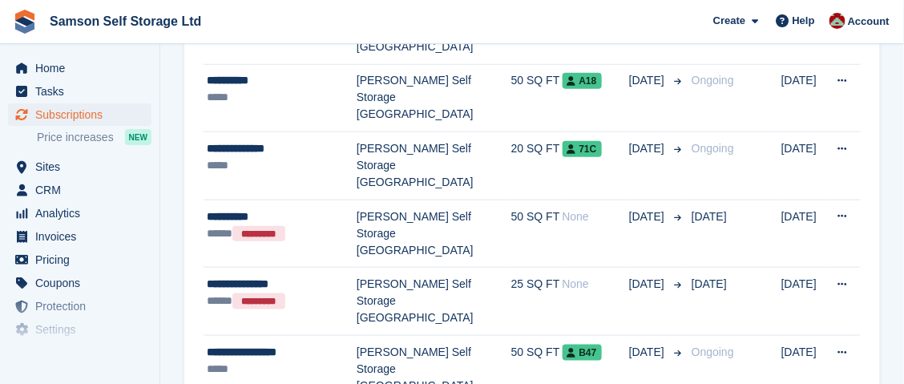
scroll to position [1917, 0]
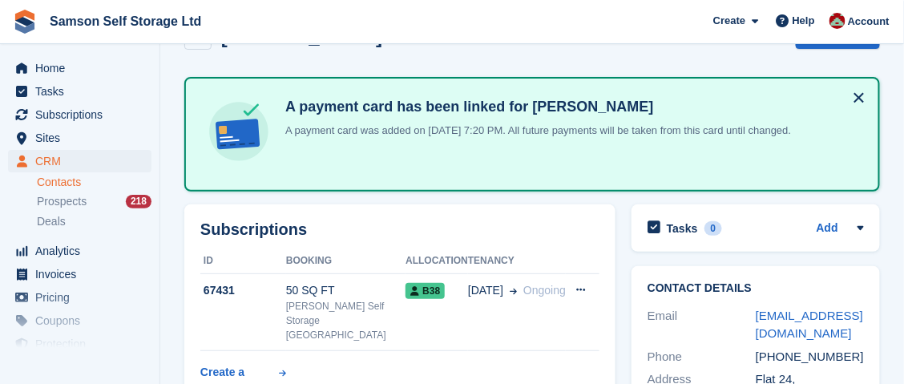
scroll to position [59, 0]
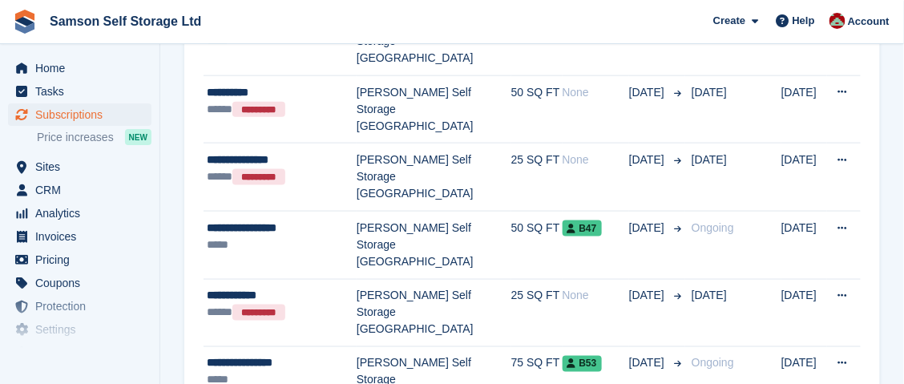
scroll to position [2028, 0]
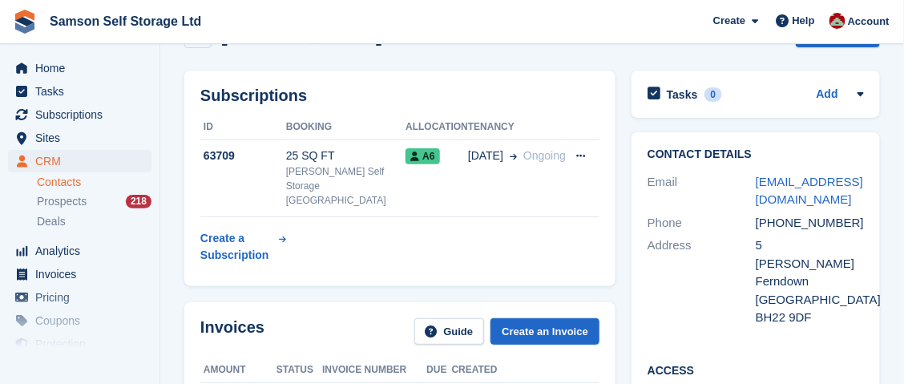
scroll to position [53, 0]
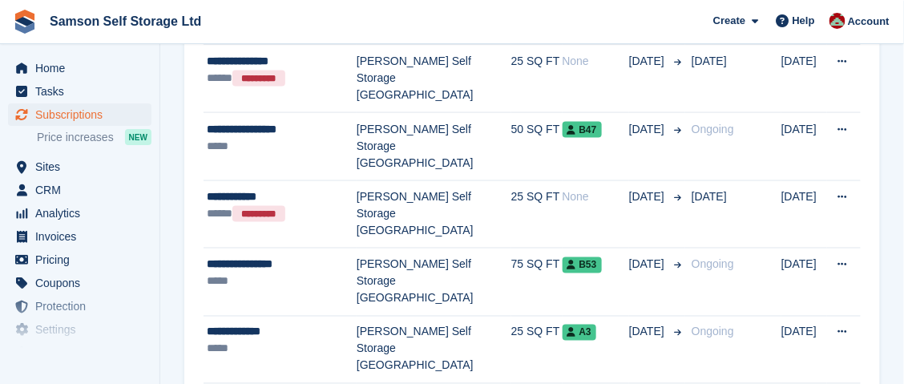
scroll to position [2123, 0]
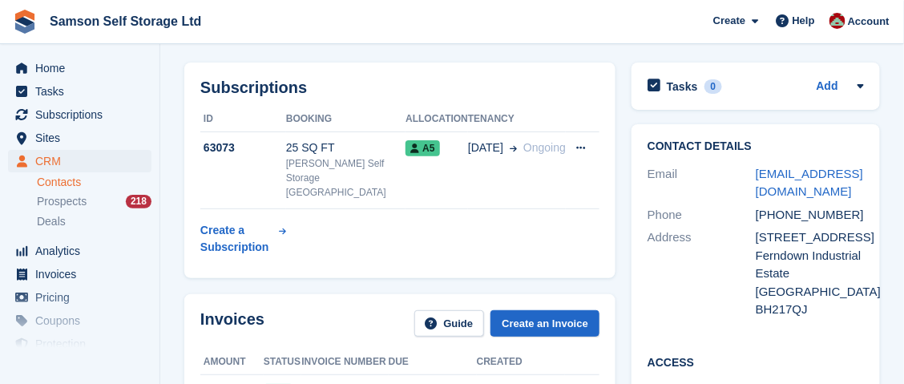
scroll to position [61, 0]
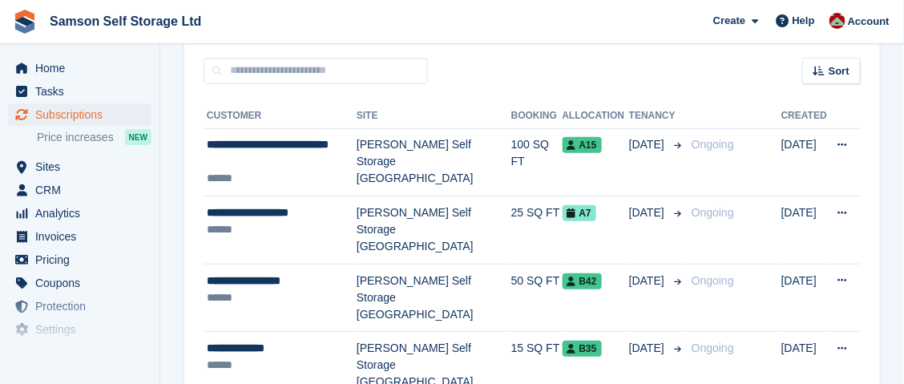
scroll to position [141, 0]
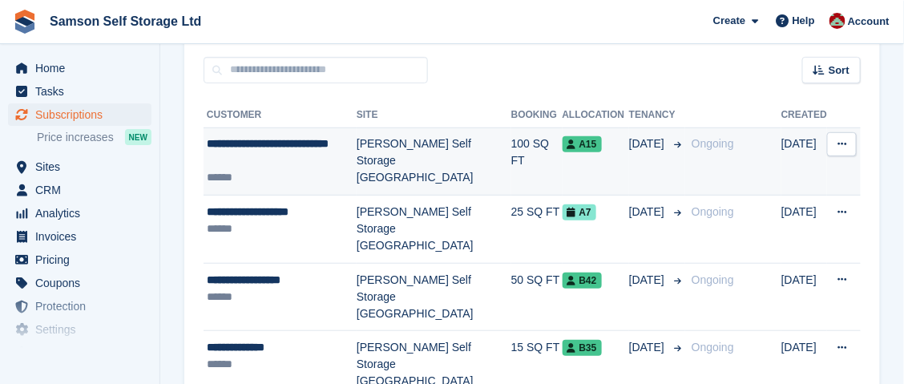
click at [307, 157] on div "**********" at bounding box center [282, 152] width 150 height 34
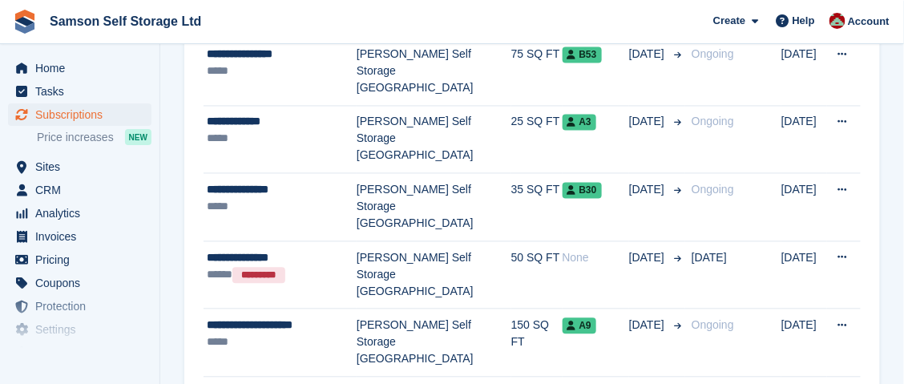
scroll to position [2331, 0]
